Goal: Find specific page/section: Find specific page/section

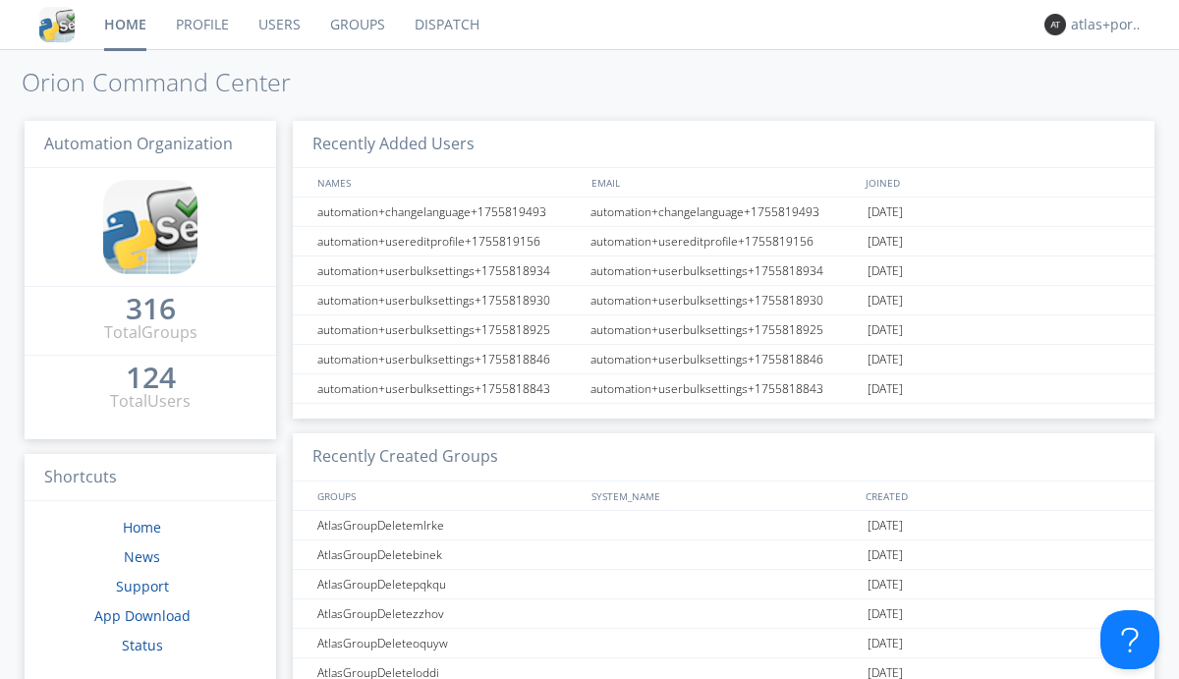
click at [445, 25] on link "Dispatch" at bounding box center [447, 24] width 94 height 49
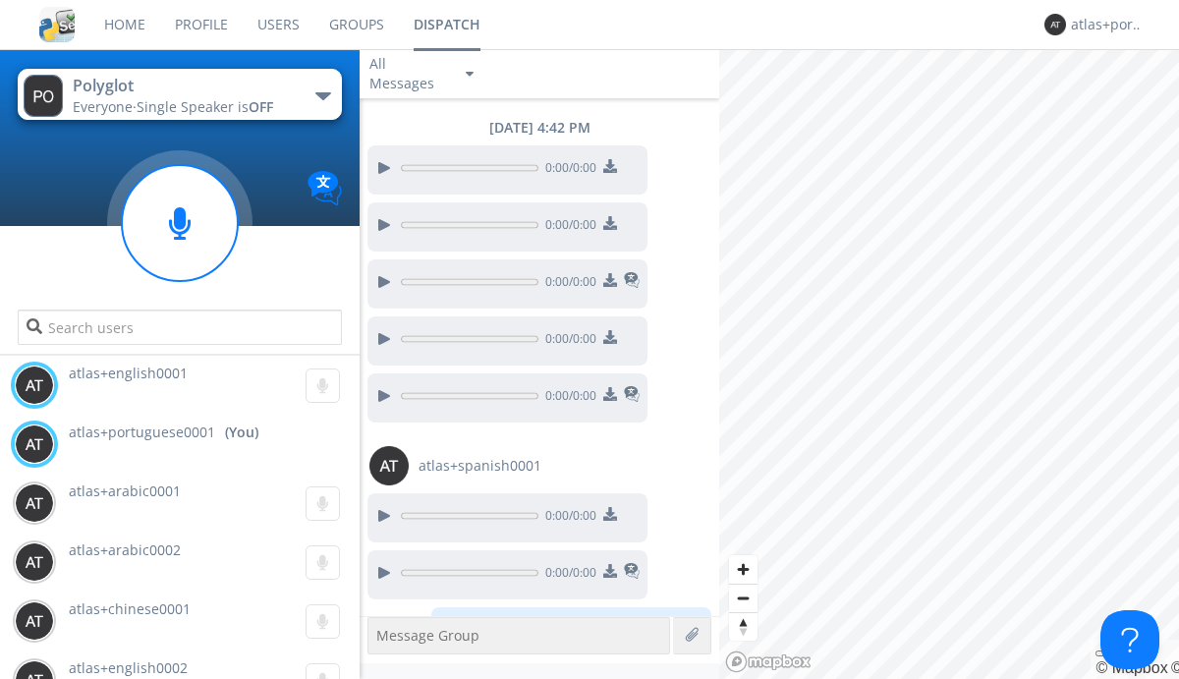
scroll to position [1675, 0]
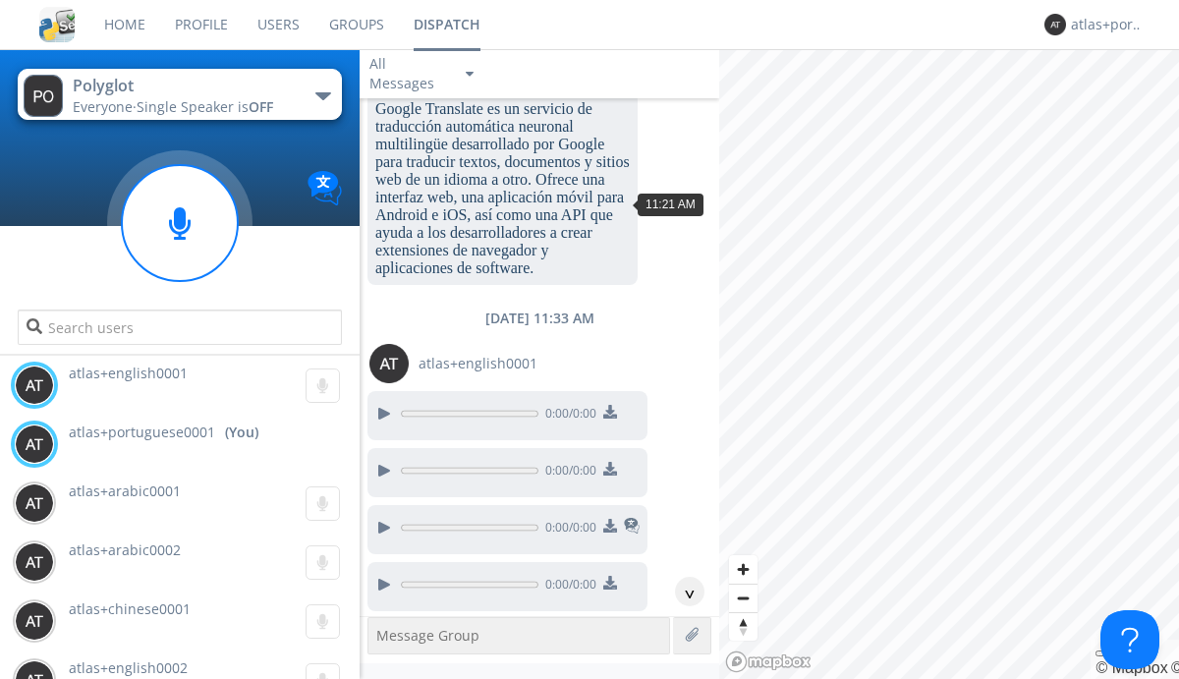
scroll to position [953, 0]
click at [682, 592] on div "^" at bounding box center [689, 591] width 29 height 29
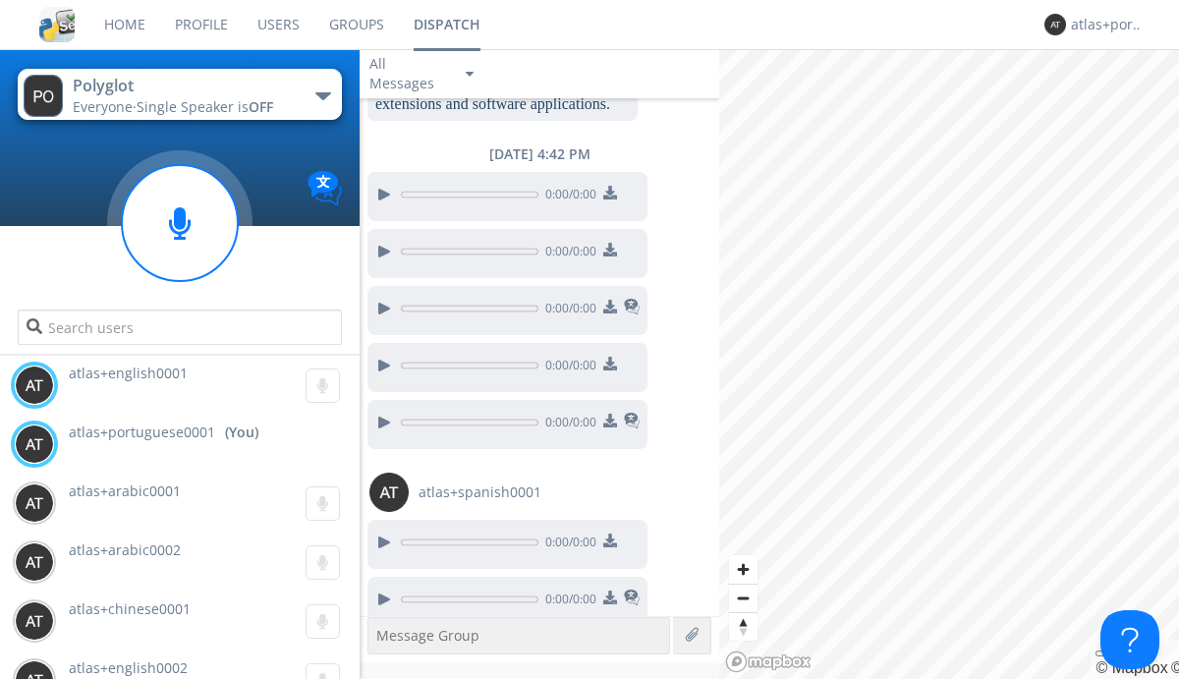
scroll to position [2479, 0]
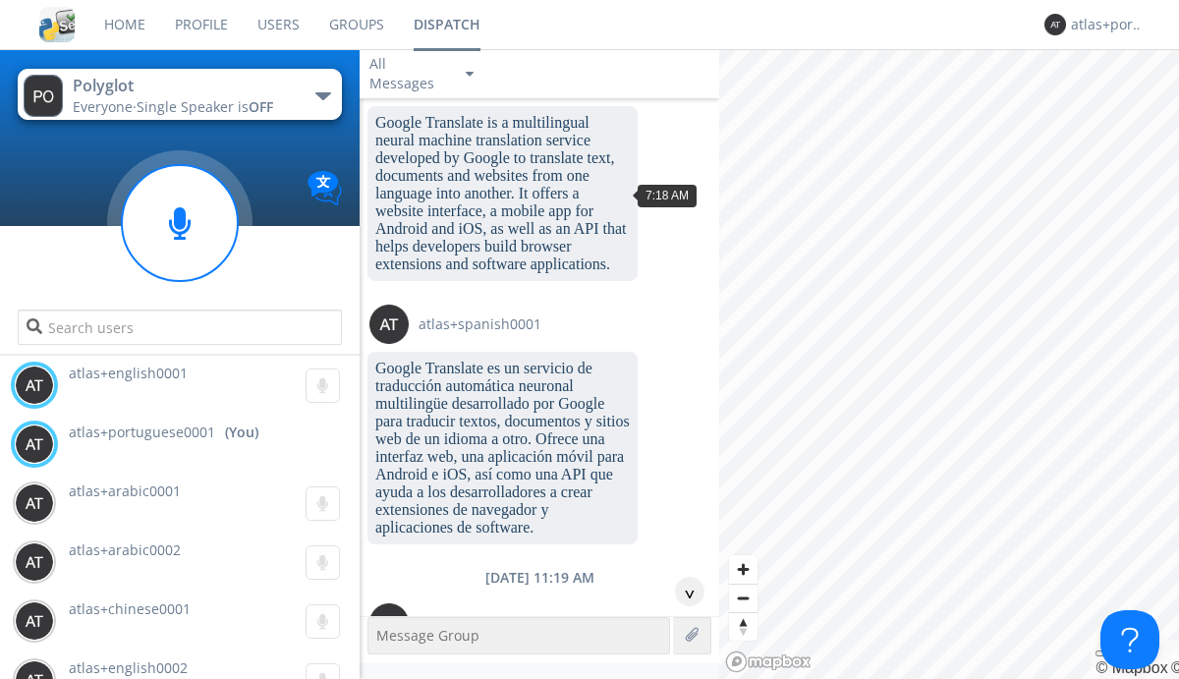
scroll to position [90, 0]
click at [682, 592] on div "^" at bounding box center [689, 591] width 29 height 29
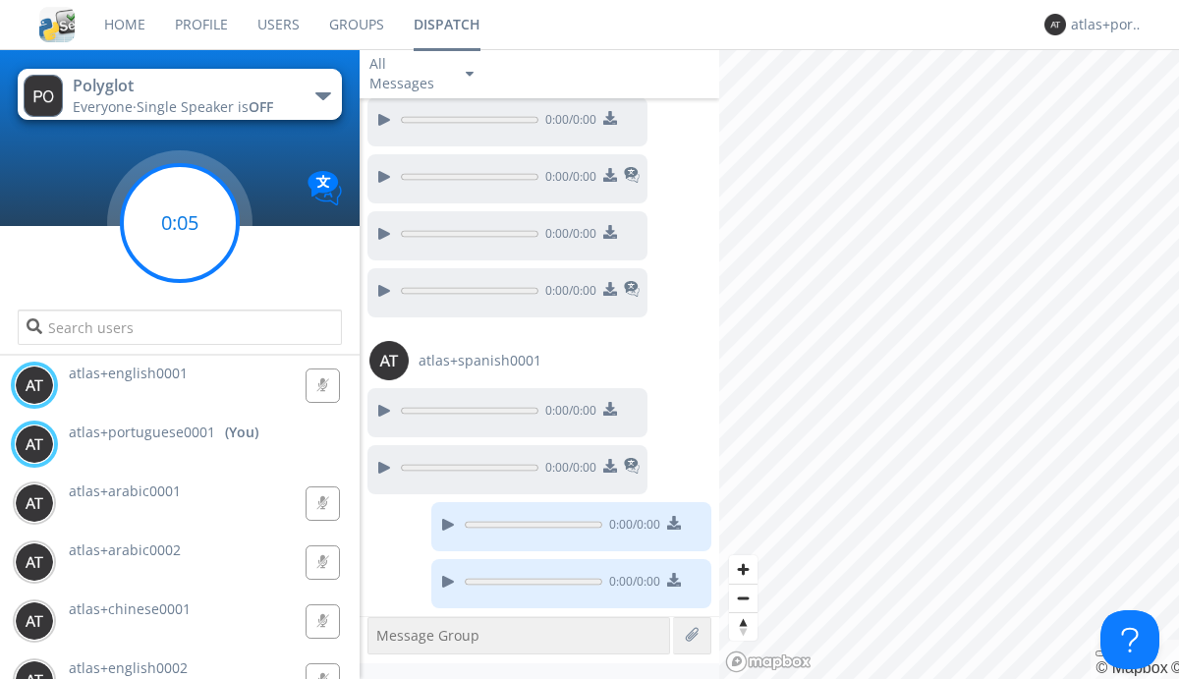
scroll to position [2477, 0]
click at [180, 223] on g at bounding box center [180, 223] width 116 height 116
